Goal: Transaction & Acquisition: Book appointment/travel/reservation

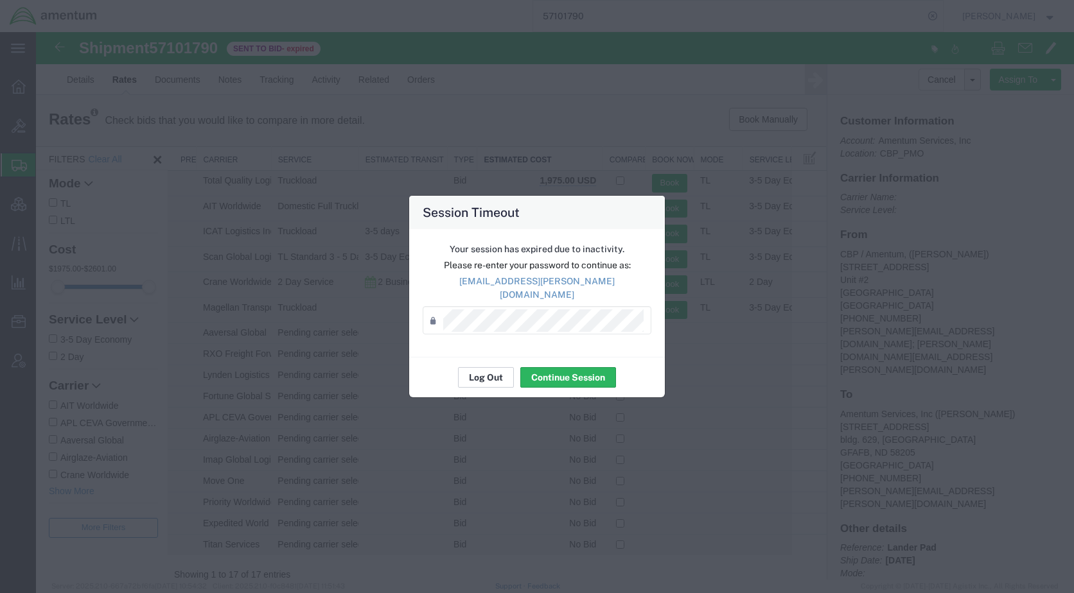
click at [496, 367] on button "Log Out" at bounding box center [486, 377] width 56 height 21
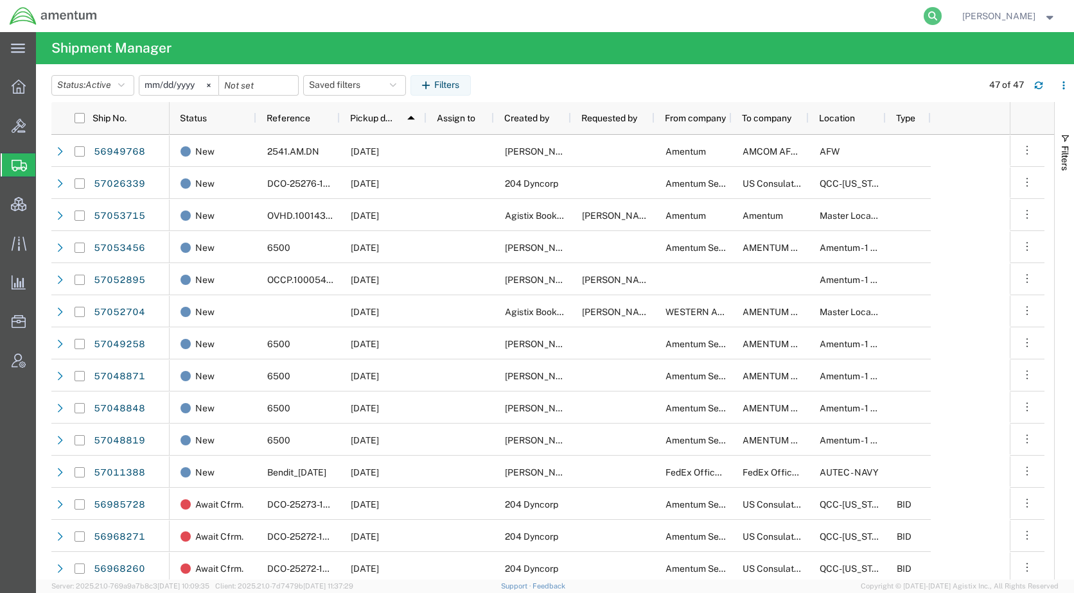
click at [941, 17] on icon at bounding box center [932, 16] width 18 height 18
paste input "57101790"
type input "57101790"
click at [941, 17] on icon at bounding box center [932, 16] width 18 height 18
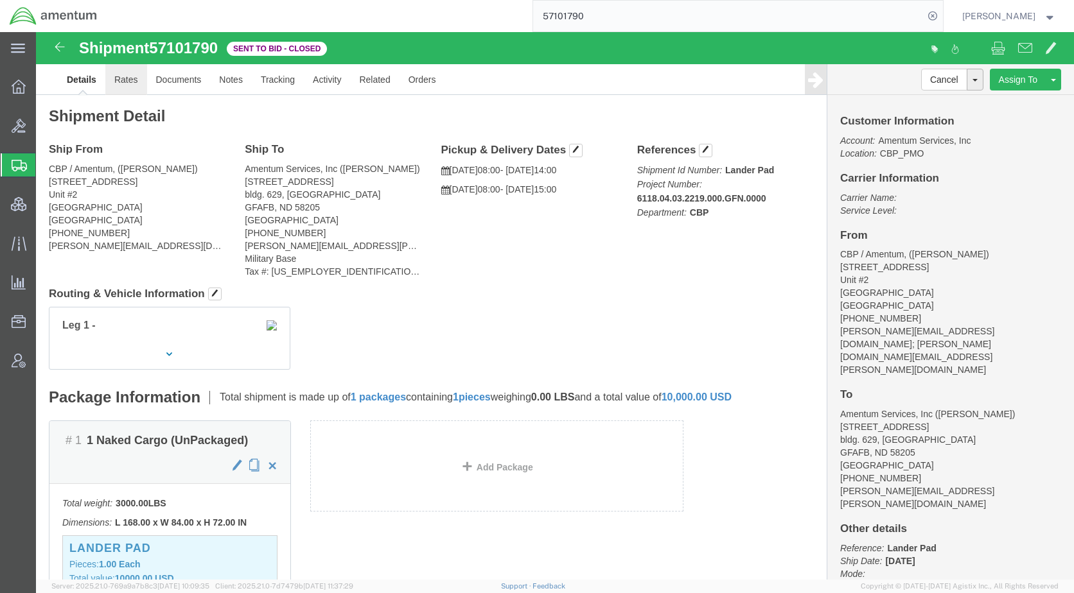
click link "Rates"
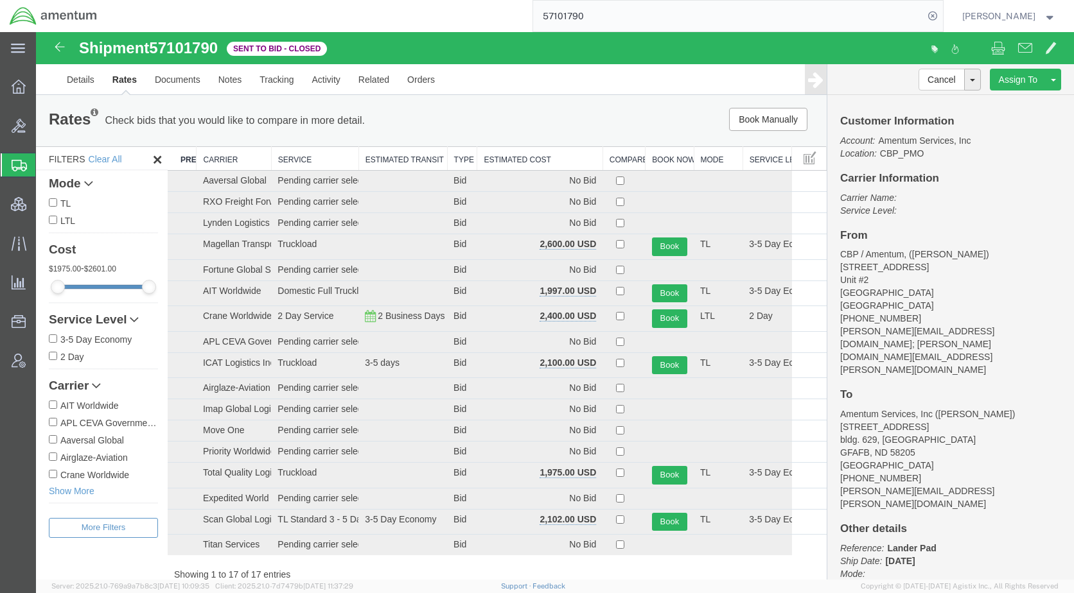
click at [495, 164] on th "Estimated Cost" at bounding box center [539, 159] width 125 height 24
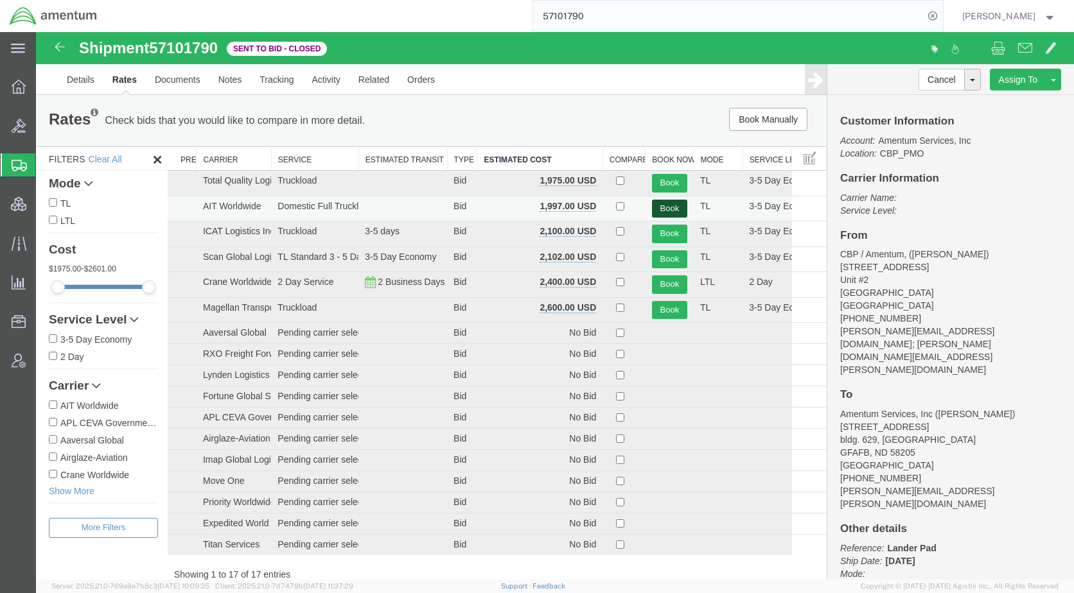
click at [666, 209] on button "Book" at bounding box center [669, 209] width 35 height 19
